Goal: Information Seeking & Learning: Learn about a topic

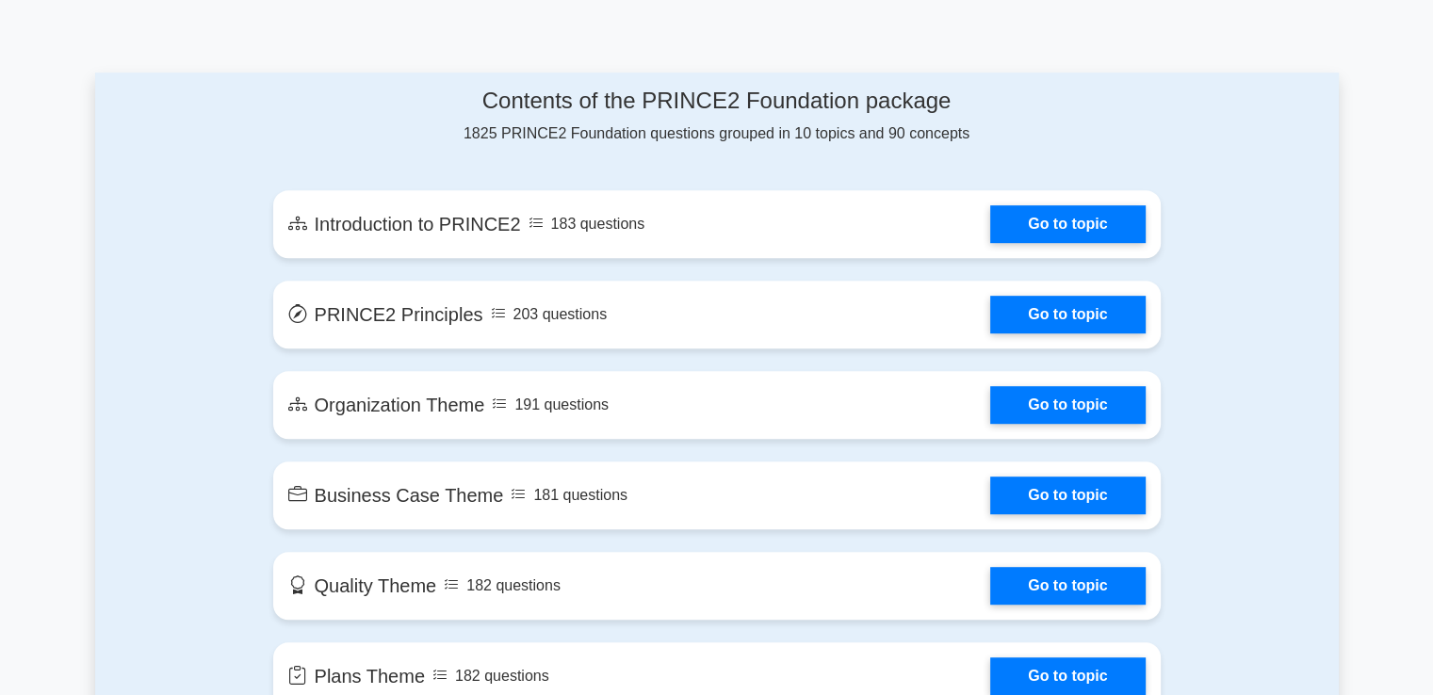
scroll to position [950, 0]
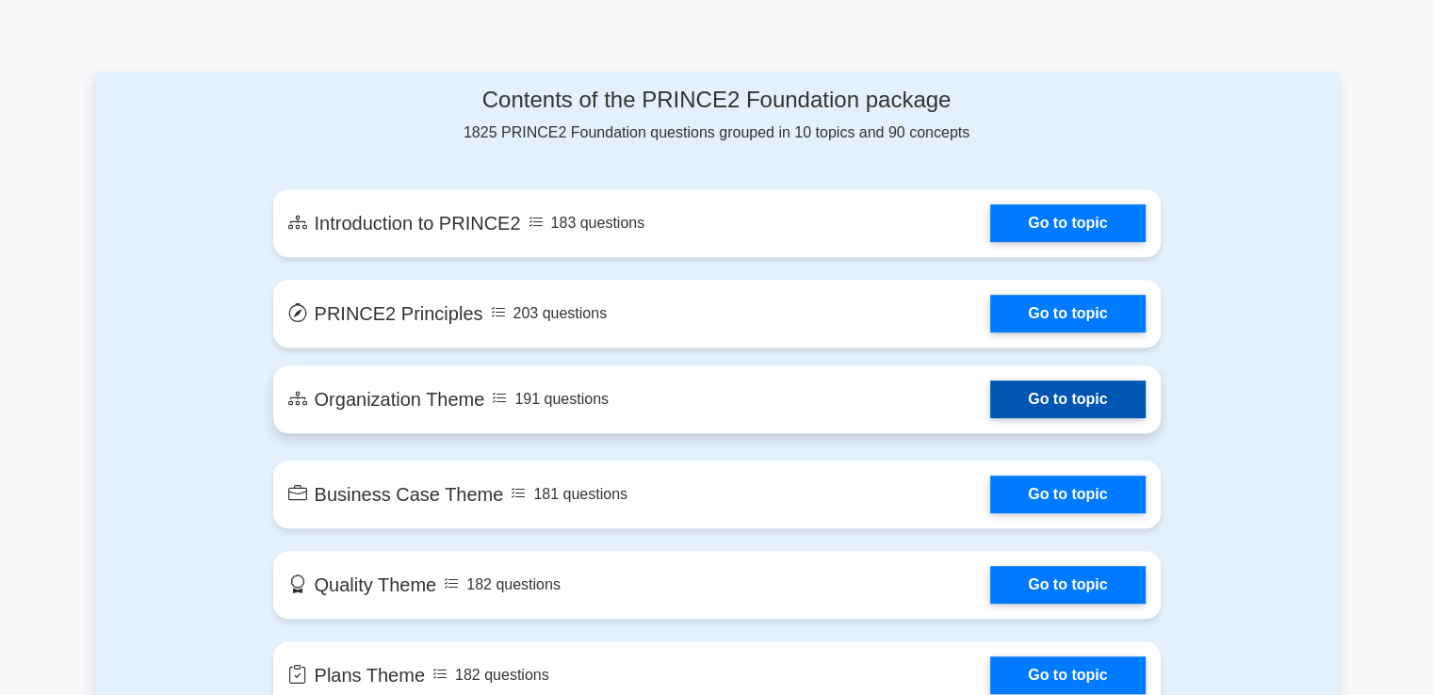
click at [990, 407] on link "Go to topic" at bounding box center [1067, 400] width 155 height 38
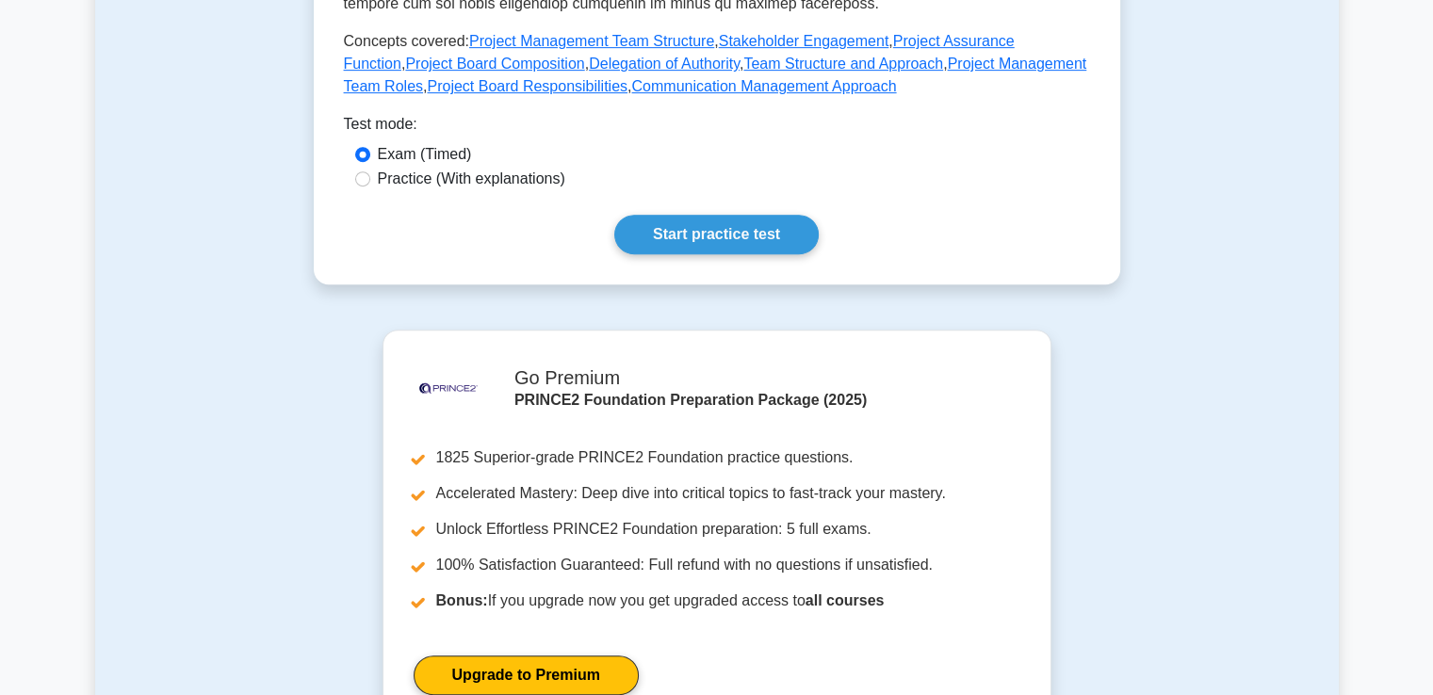
scroll to position [891, 0]
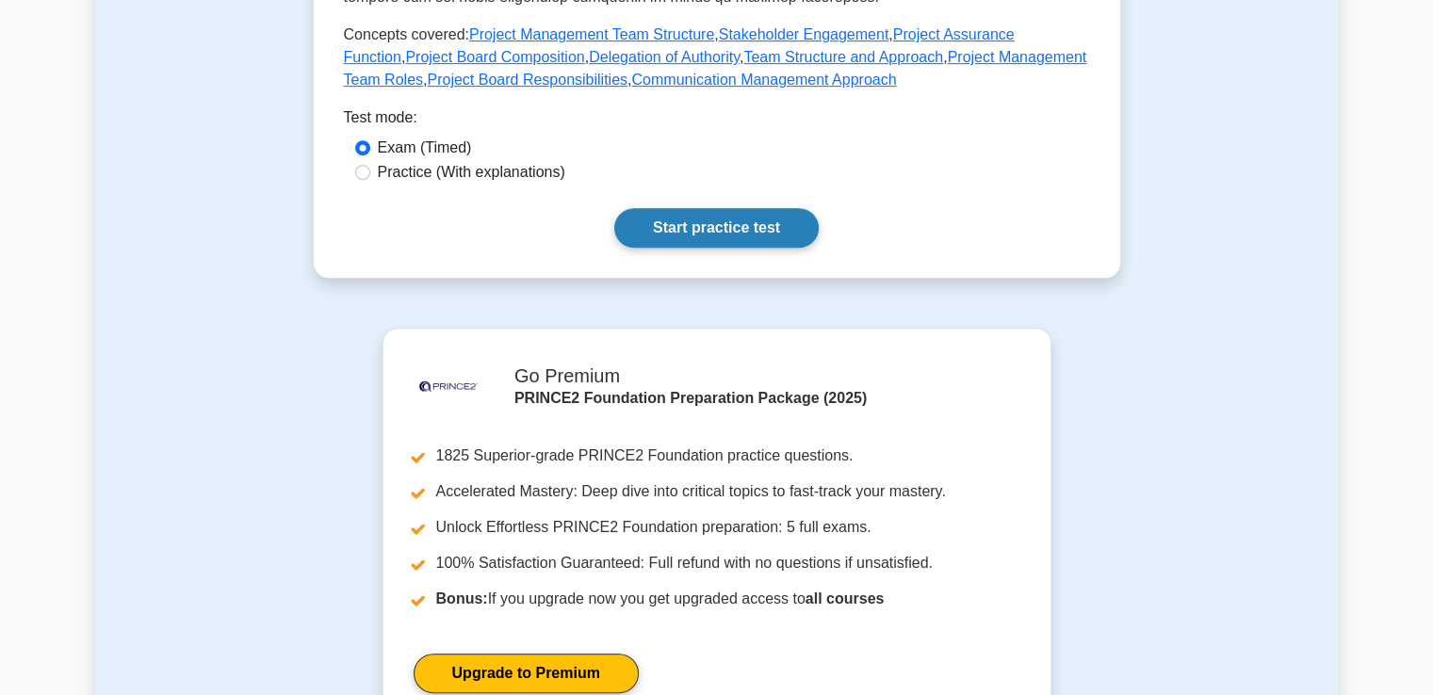
click at [663, 211] on link "Start practice test" at bounding box center [716, 228] width 204 height 40
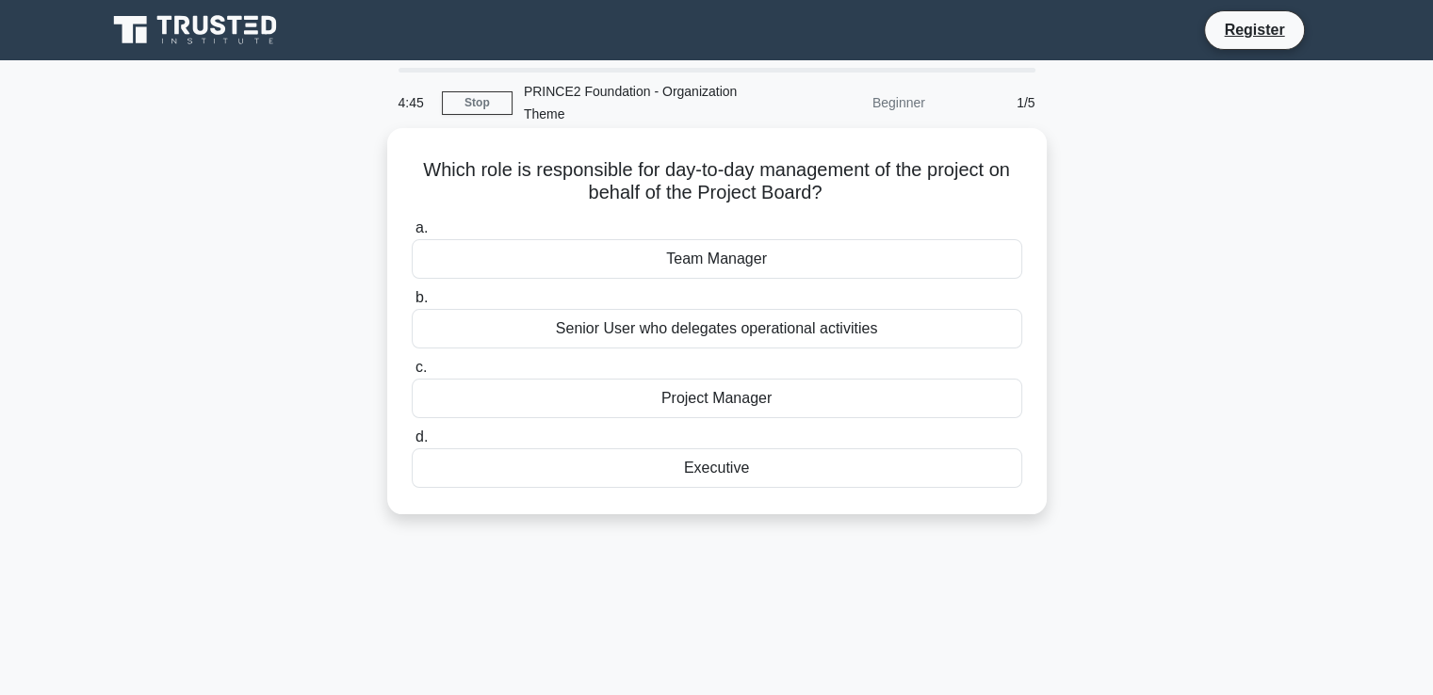
click at [516, 392] on div "Project Manager" at bounding box center [717, 399] width 611 height 40
click at [412, 374] on input "c. Project Manager" at bounding box center [412, 368] width 0 height 12
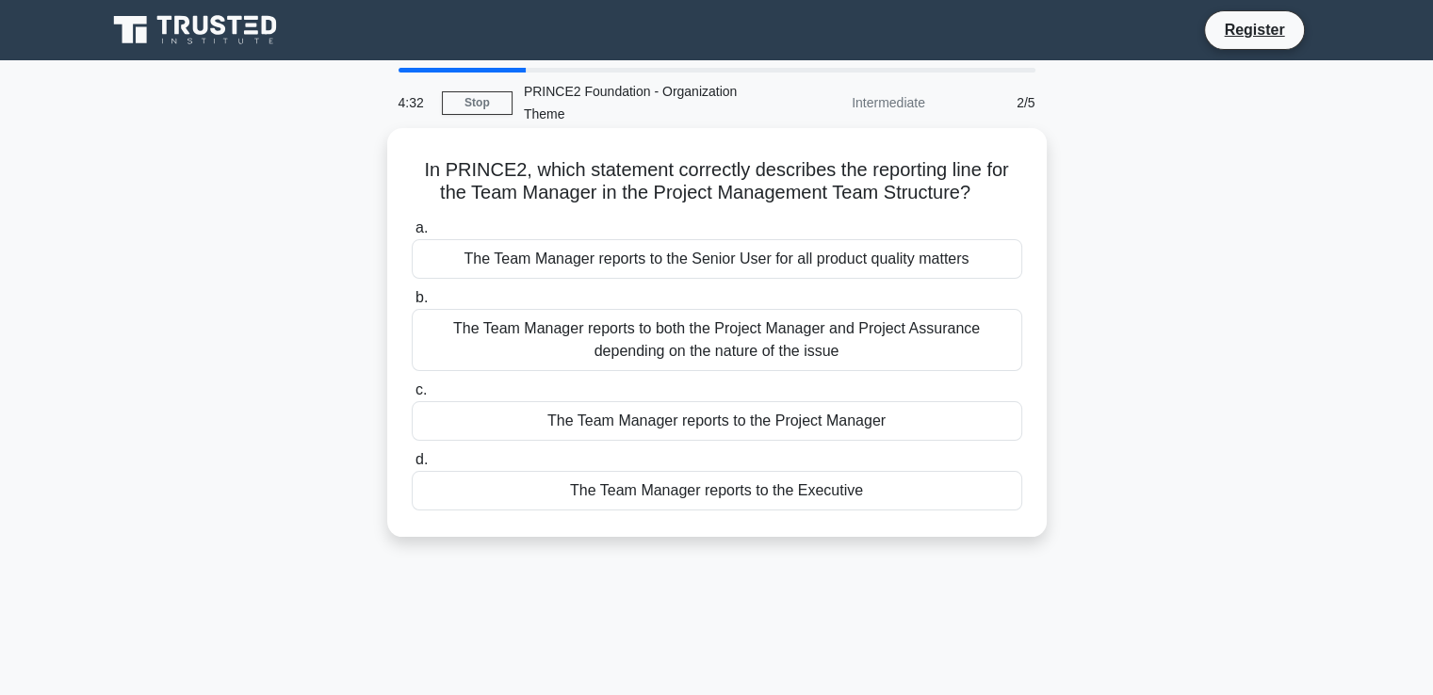
click at [466, 335] on div "The Team Manager reports to both the Project Manager and Project Assurance depe…" at bounding box center [717, 340] width 611 height 62
click at [412, 304] on input "b. The Team Manager reports to both the Project Manager and Project Assurance d…" at bounding box center [412, 298] width 0 height 12
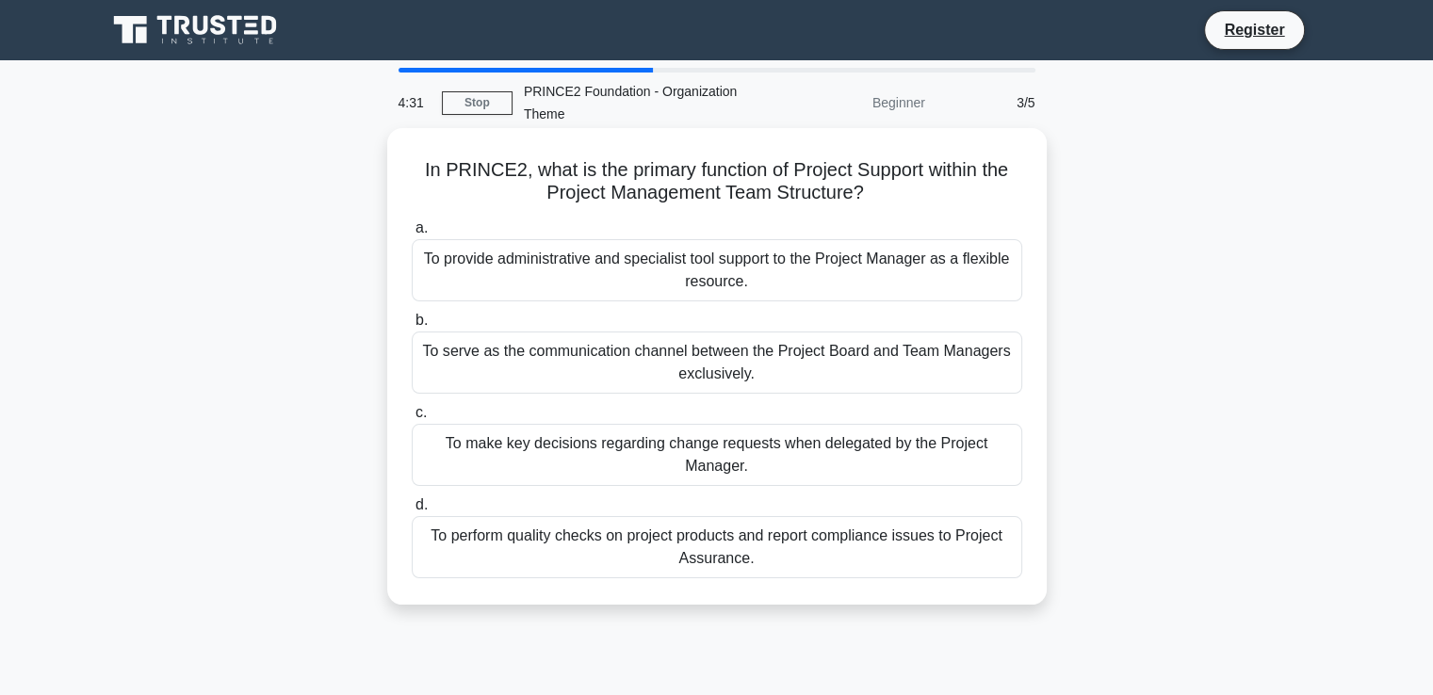
click at [482, 362] on div "To serve as the communication channel between the Project Board and Team Manage…" at bounding box center [717, 363] width 611 height 62
click at [412, 327] on input "b. To serve as the communication channel between the Project Board and Team Man…" at bounding box center [412, 321] width 0 height 12
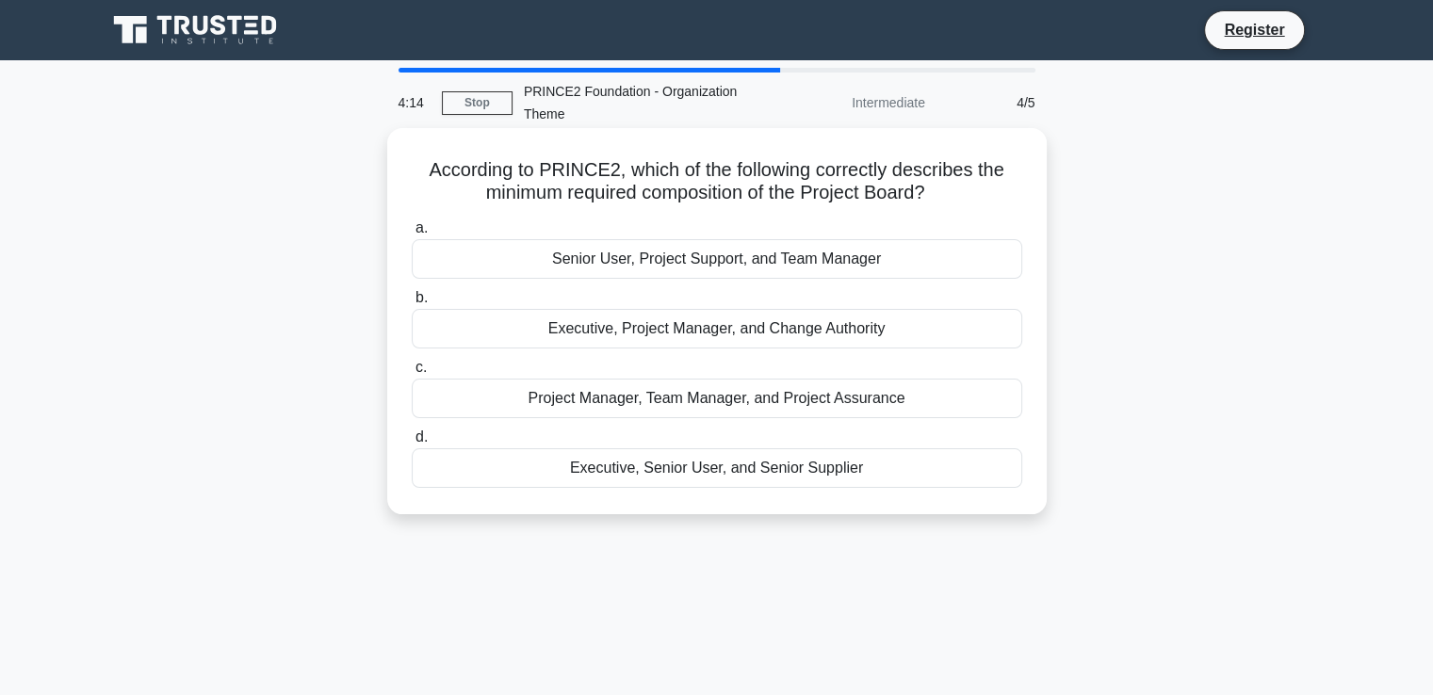
click at [477, 272] on div "Senior User, Project Support, and Team Manager" at bounding box center [717, 259] width 611 height 40
click at [412, 235] on input "a. Senior User, Project Support, and Team Manager" at bounding box center [412, 228] width 0 height 12
